Goal: Task Accomplishment & Management: Manage account settings

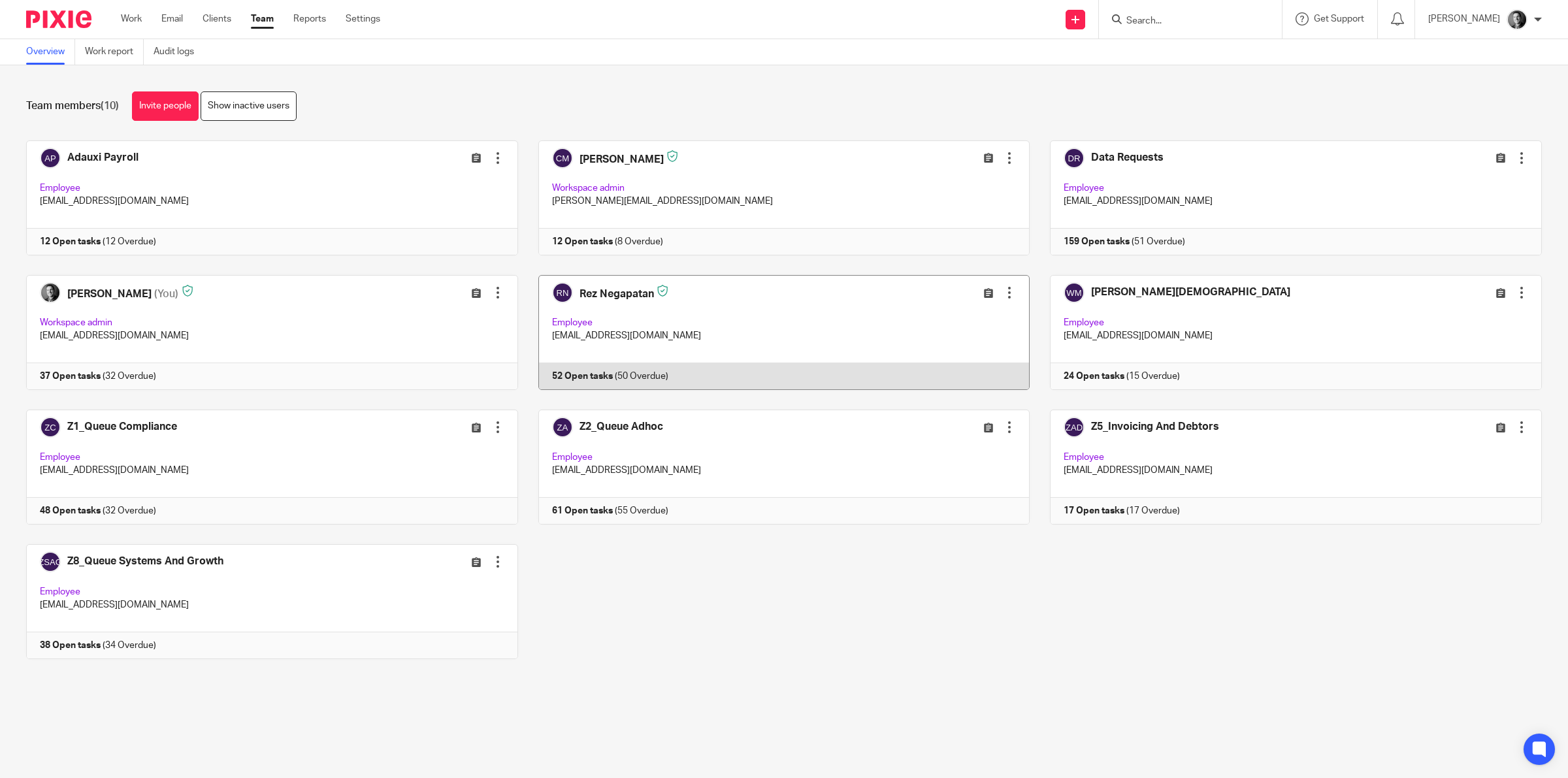
click at [655, 300] on link at bounding box center [774, 332] width 512 height 115
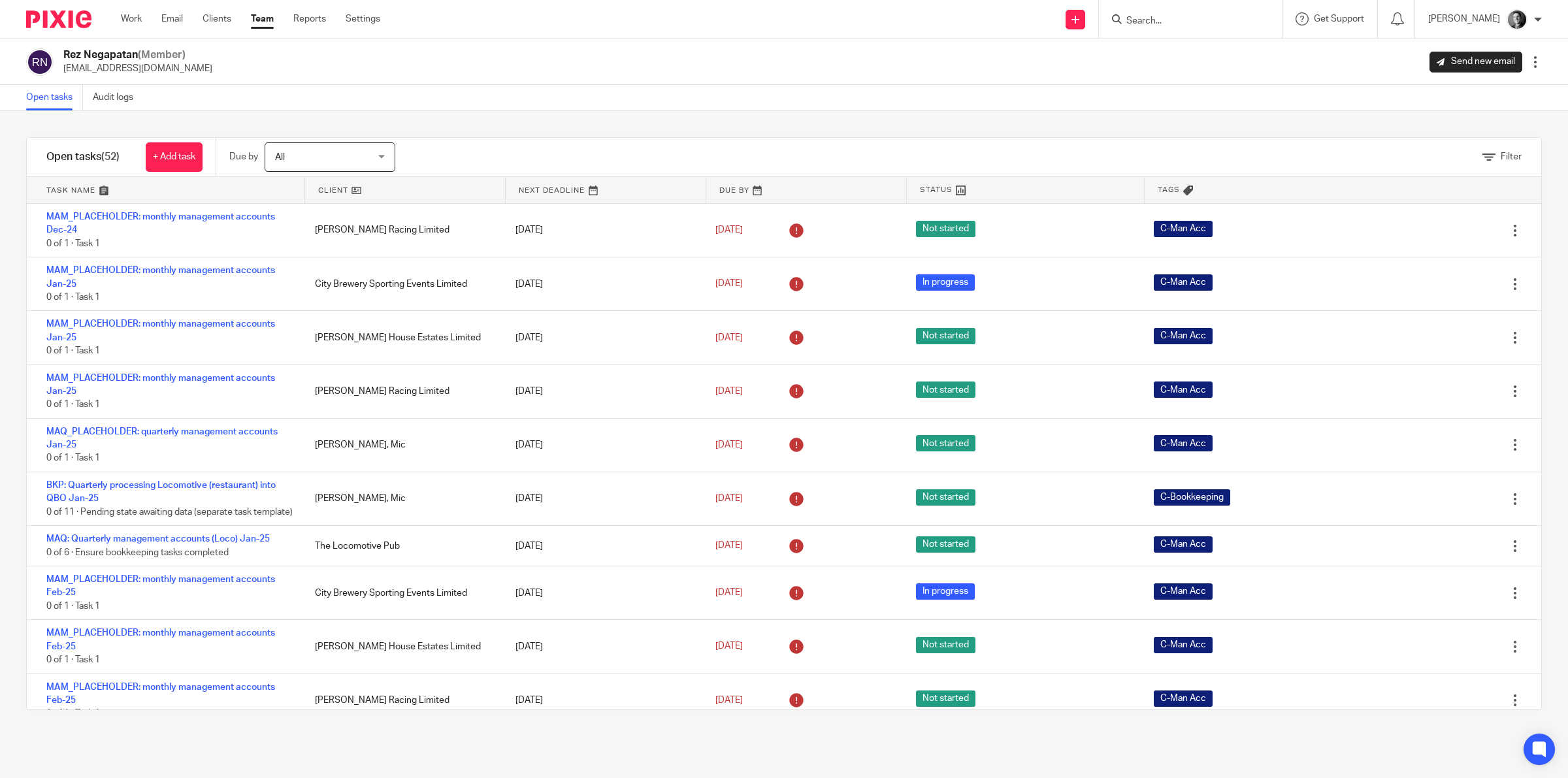
click at [331, 191] on link at bounding box center [405, 190] width 200 height 26
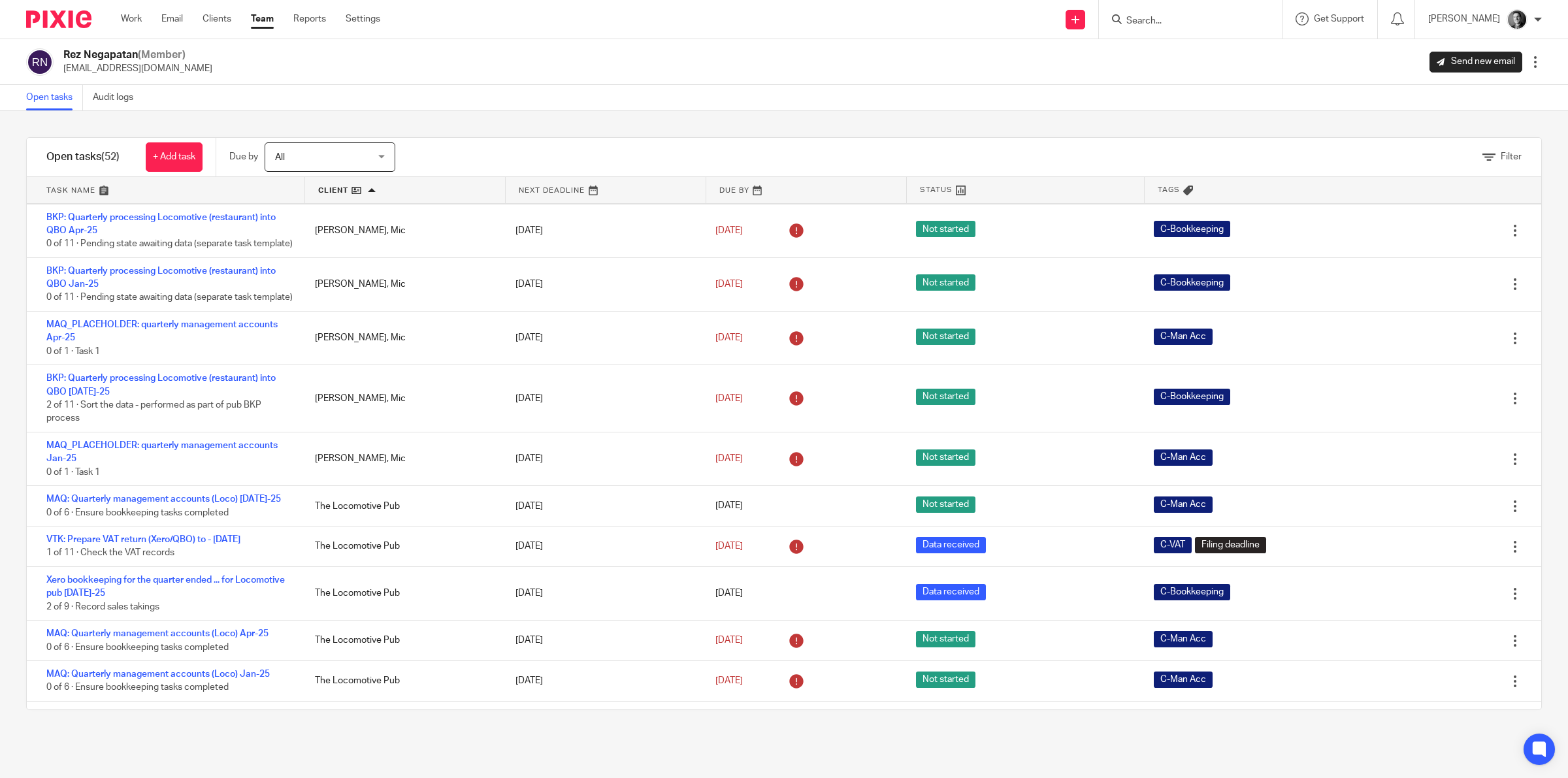
scroll to position [2142, 0]
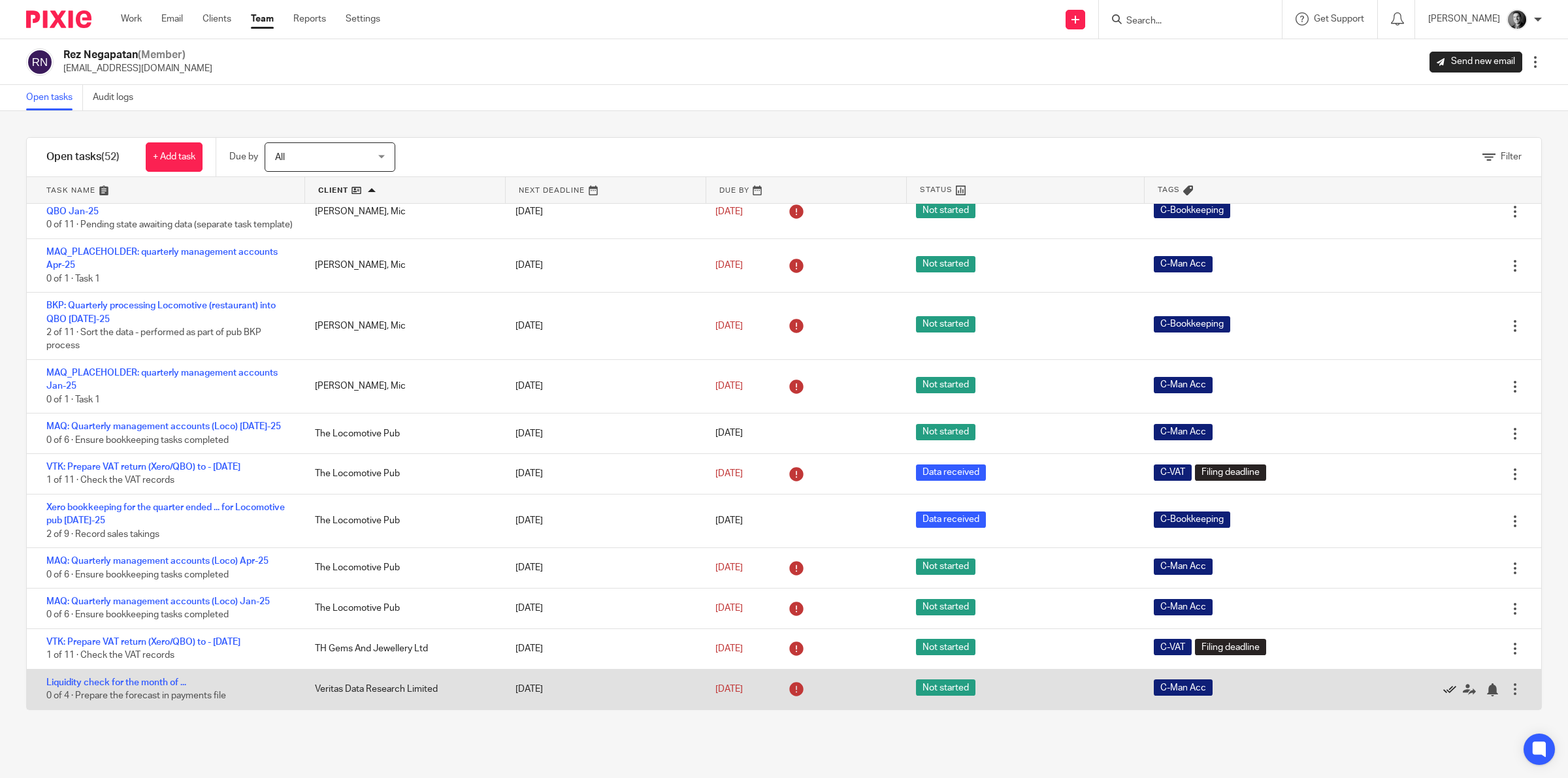
click at [1443, 688] on icon at bounding box center [1449, 690] width 13 height 13
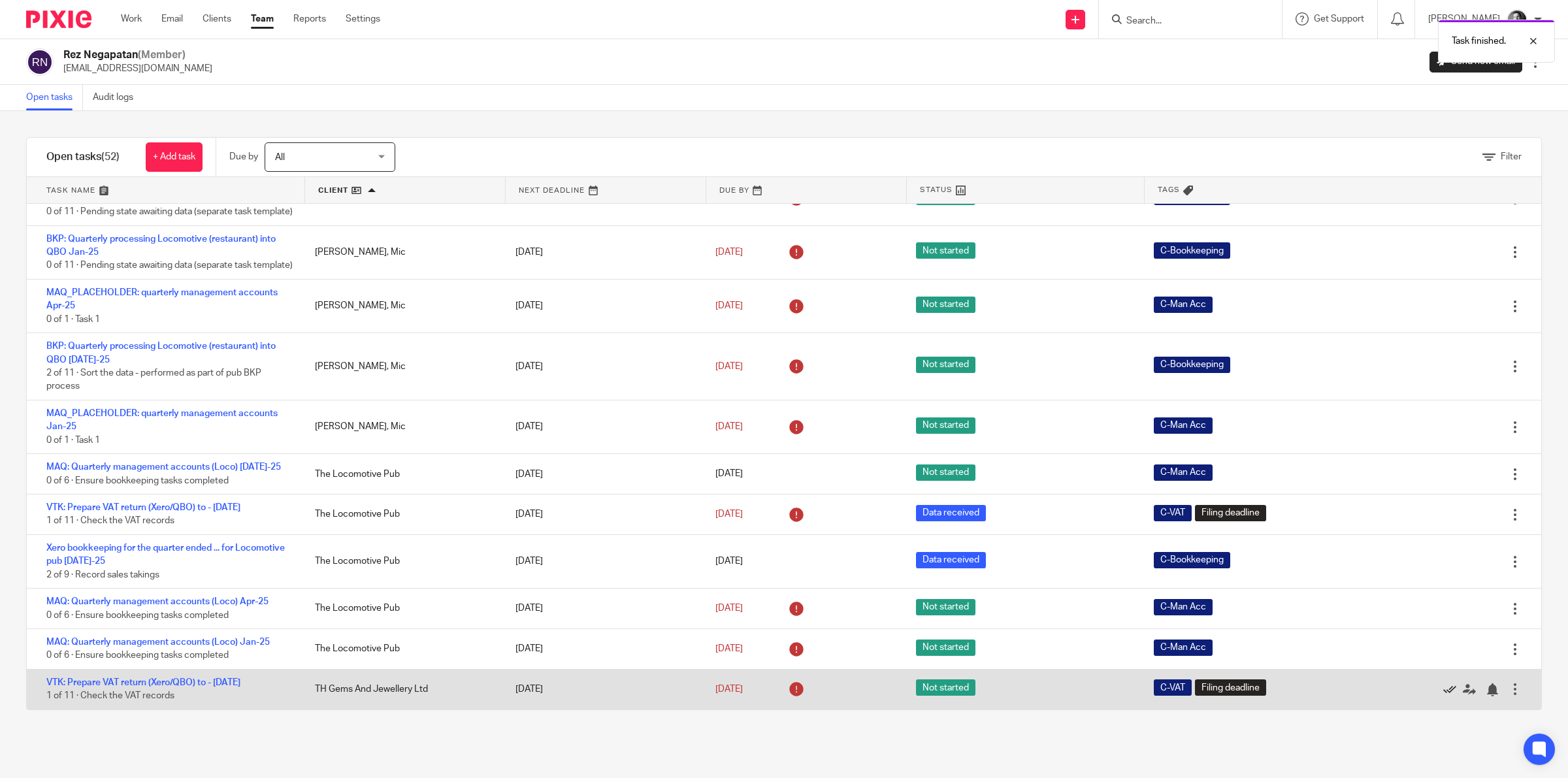
scroll to position [2102, 0]
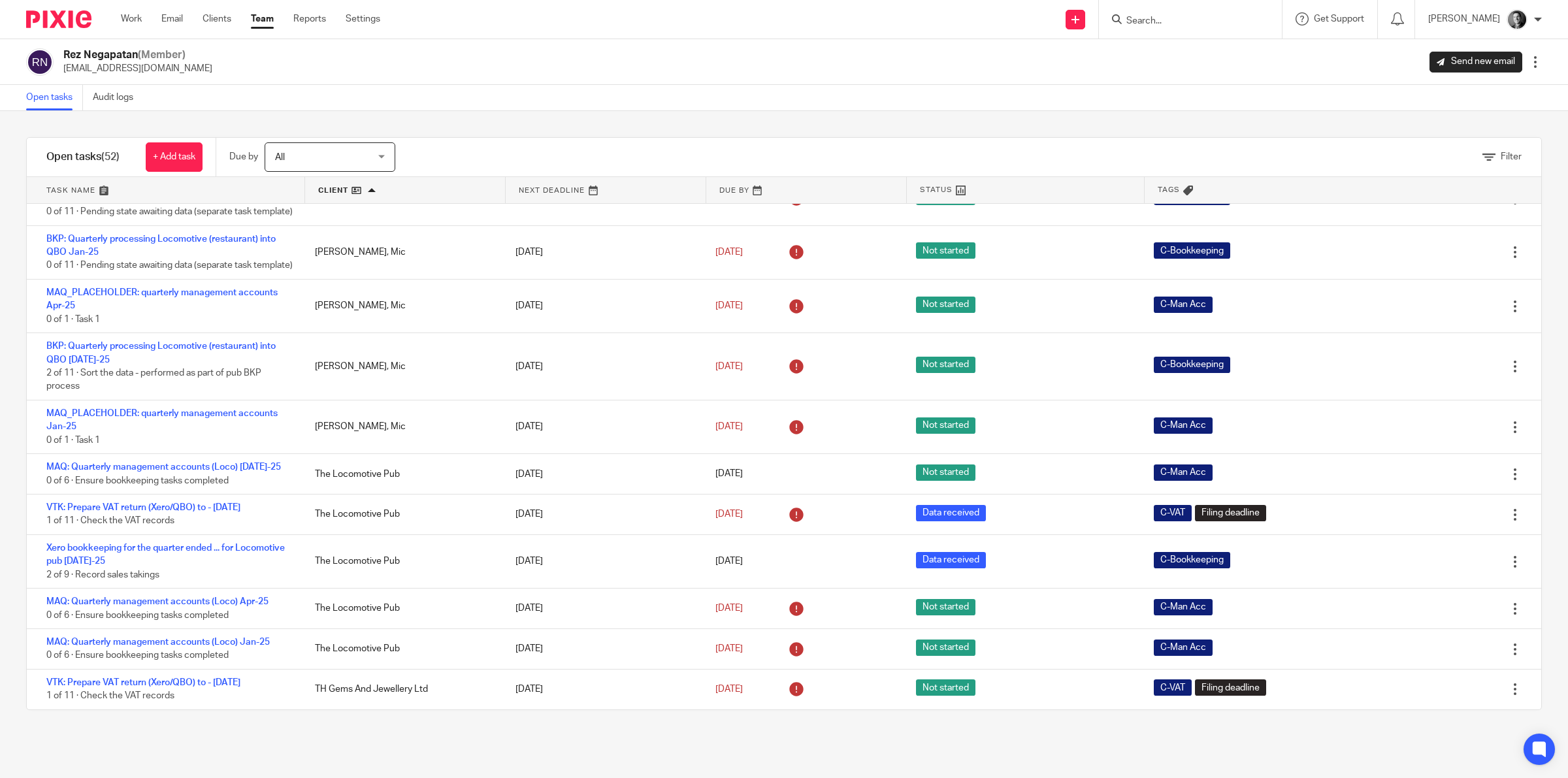
click at [265, 24] on link "Team" at bounding box center [262, 19] width 23 height 13
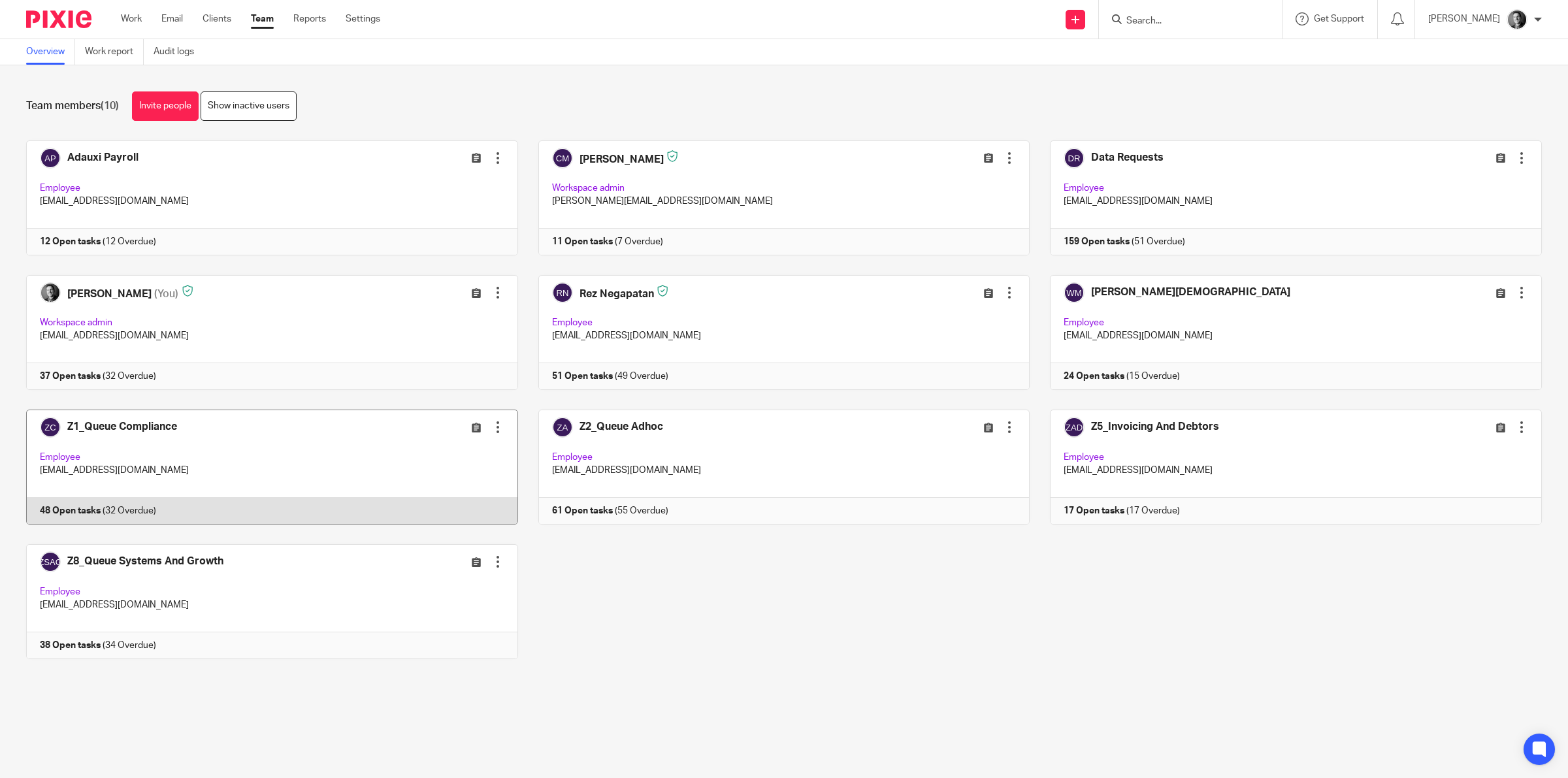
click at [312, 420] on link at bounding box center [262, 467] width 512 height 115
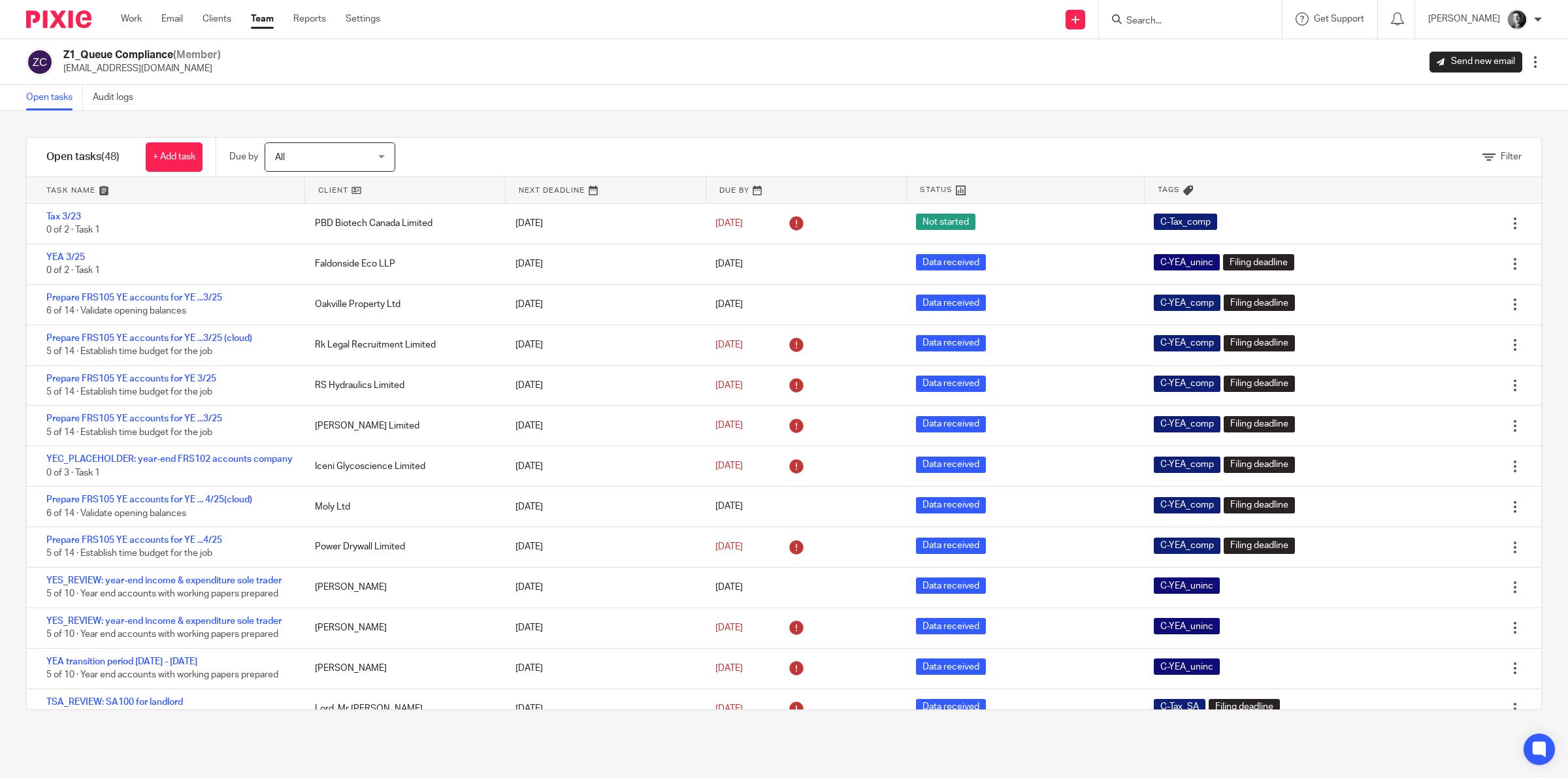
click at [338, 191] on link at bounding box center [405, 190] width 200 height 26
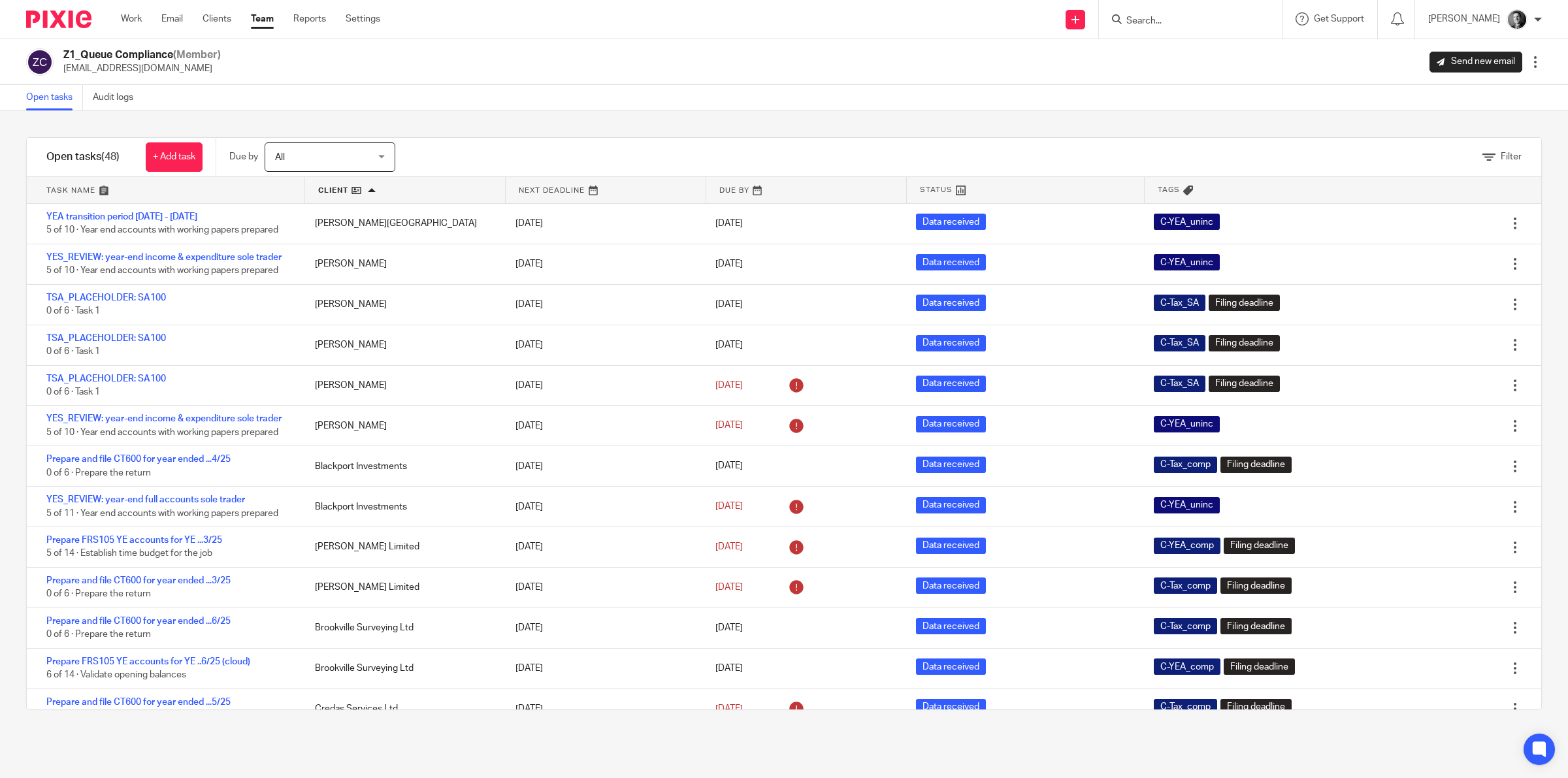
click at [261, 16] on link "Team" at bounding box center [262, 19] width 23 height 13
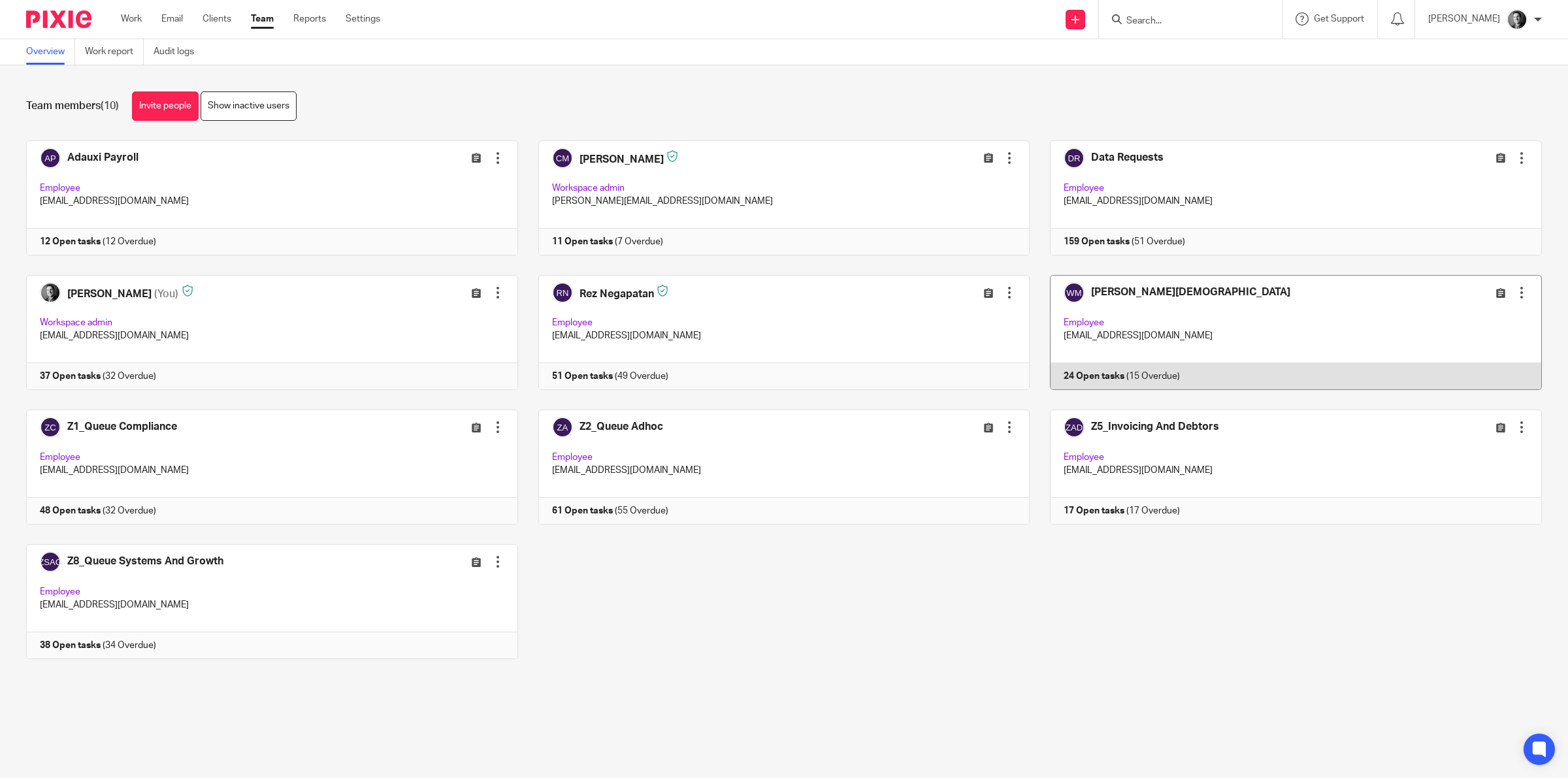
click at [1088, 291] on link at bounding box center [1286, 332] width 512 height 115
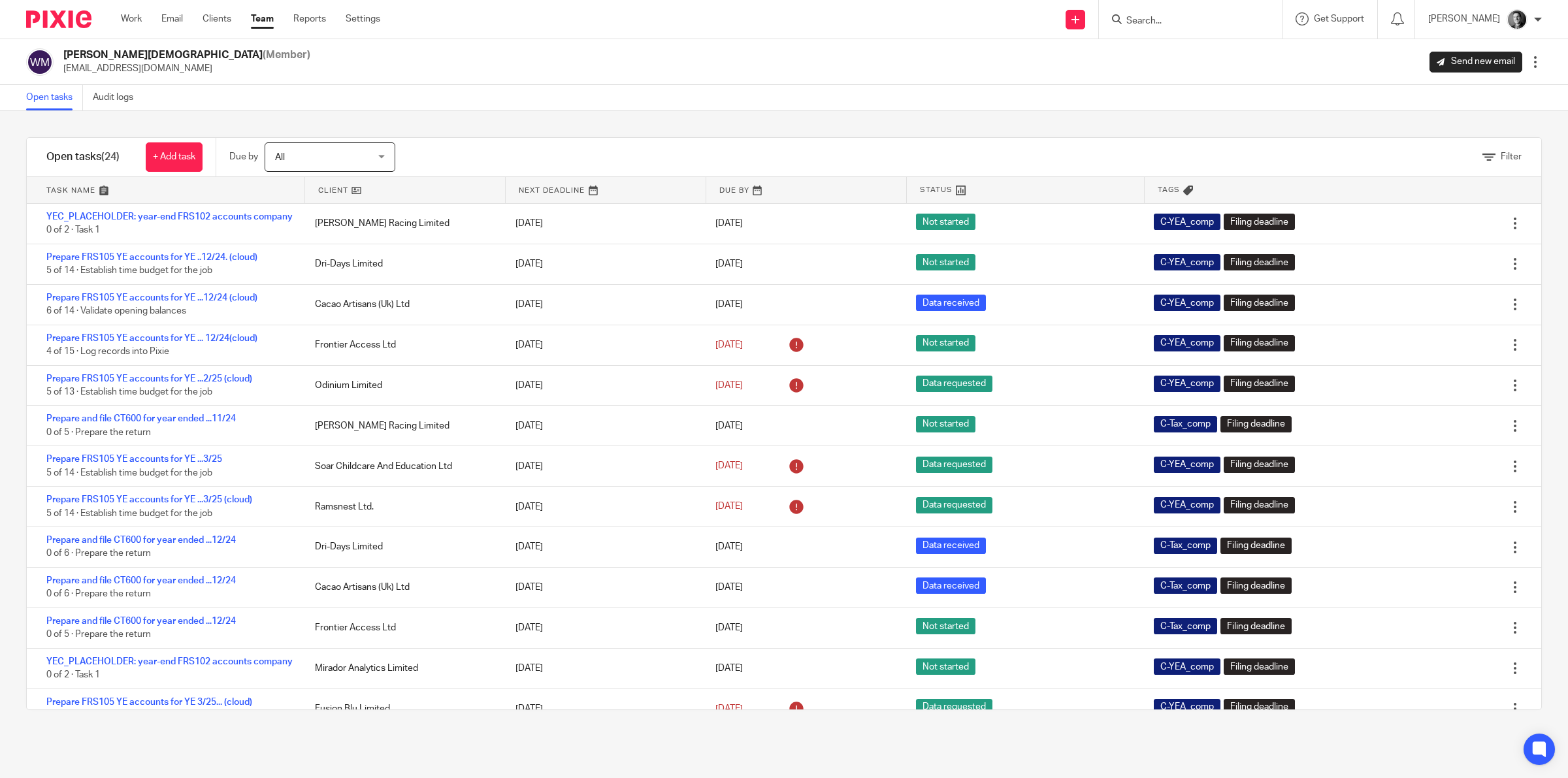
click at [334, 187] on link at bounding box center [405, 190] width 200 height 26
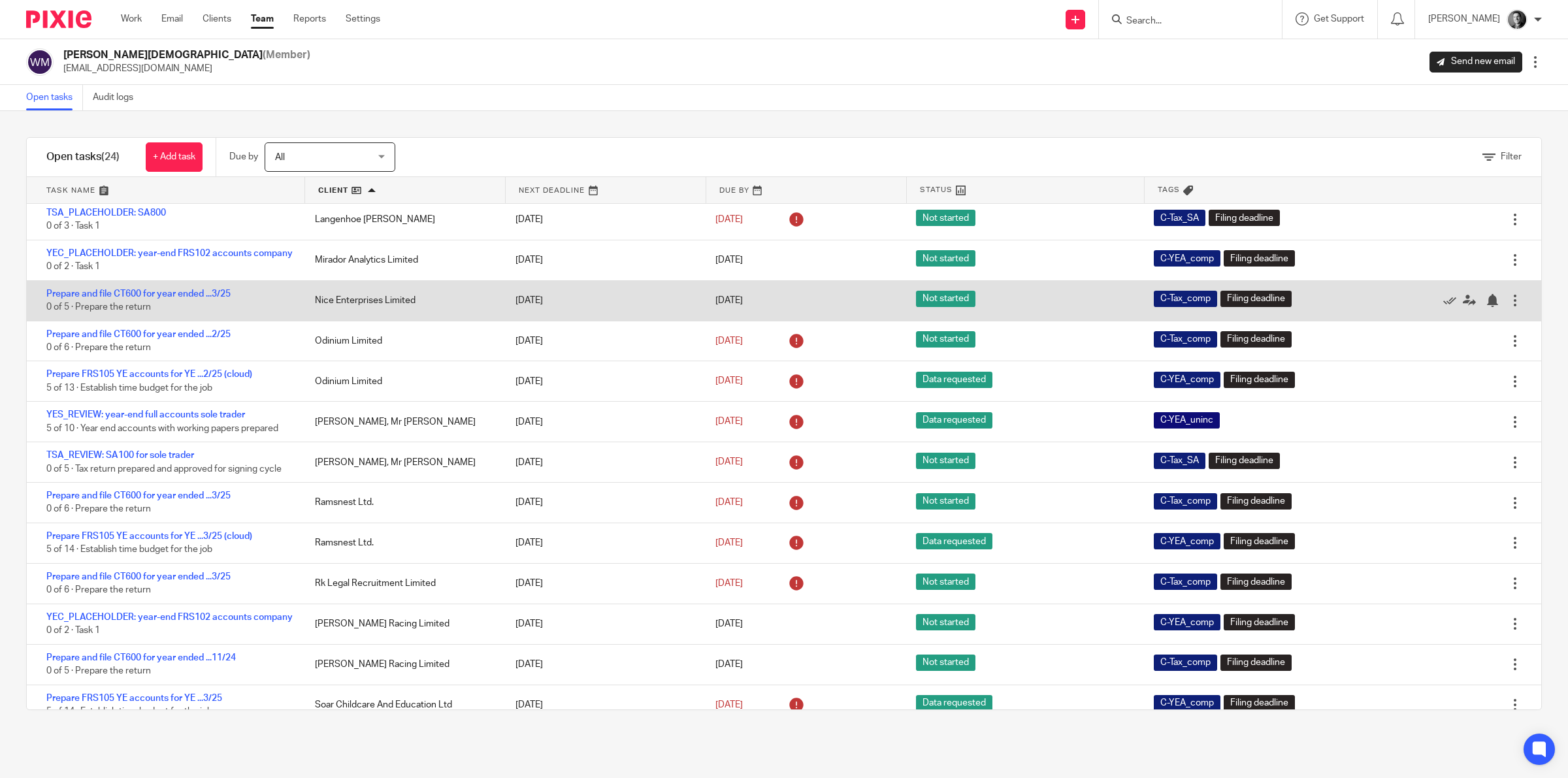
scroll to position [491, 0]
